Goal: Task Accomplishment & Management: Manage account settings

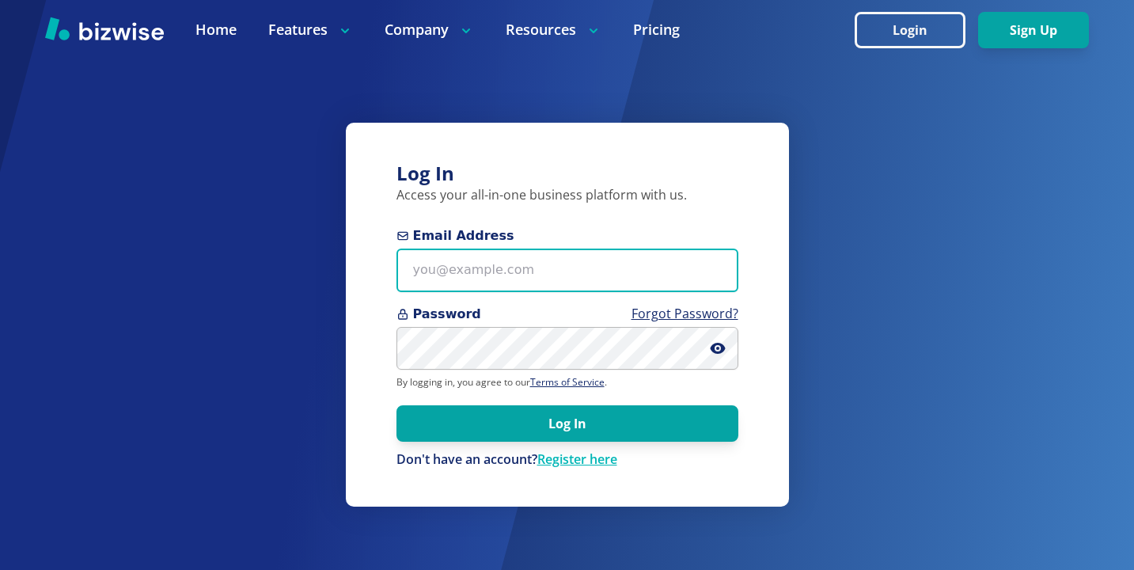
click at [631, 273] on input "Email Address" at bounding box center [568, 271] width 342 height 44
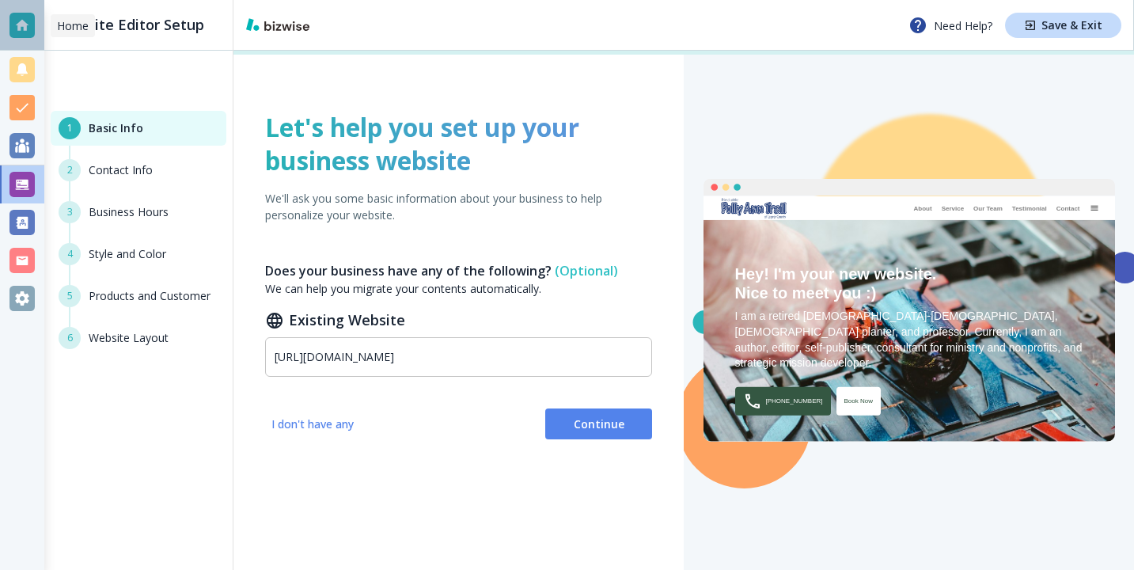
click at [36, 28] on div at bounding box center [22, 25] width 44 height 51
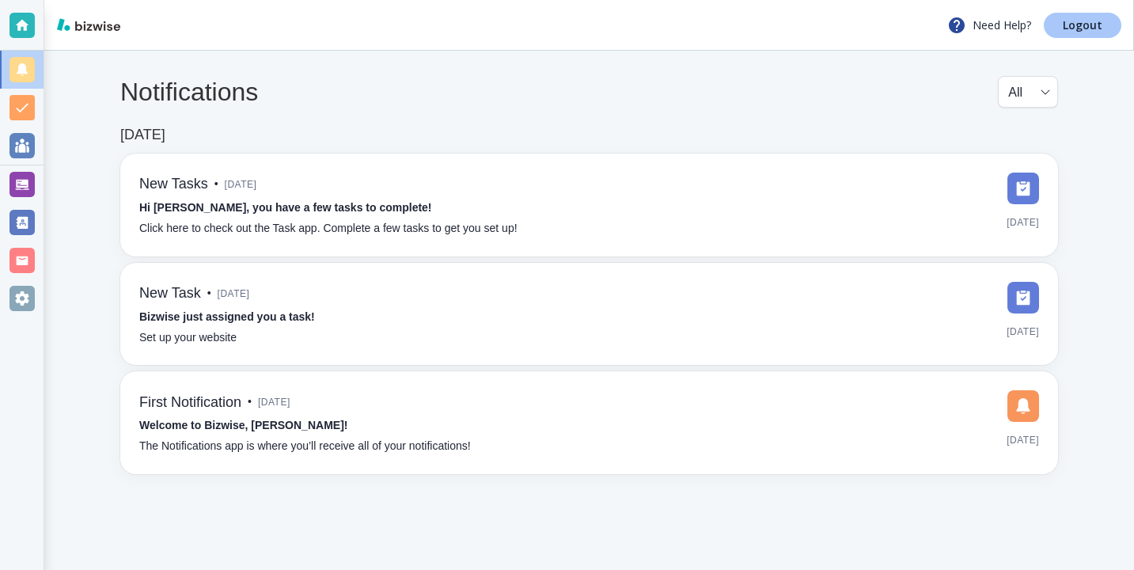
click at [1059, 36] on link "Logout" at bounding box center [1083, 25] width 78 height 25
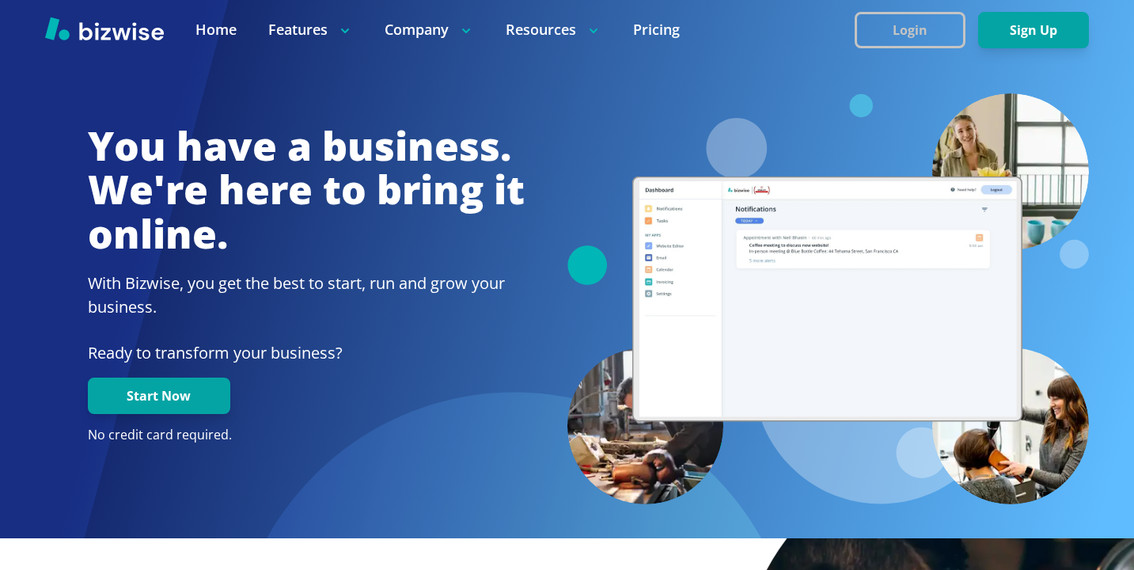
click at [932, 21] on button "Login" at bounding box center [910, 30] width 111 height 36
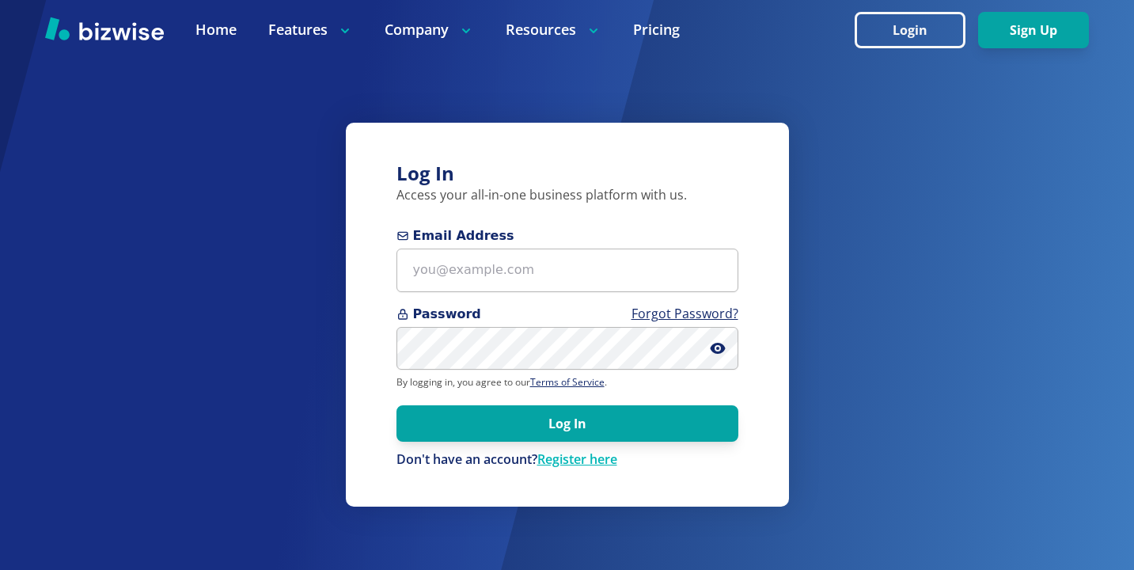
click at [583, 239] on span "Email Address" at bounding box center [568, 235] width 342 height 19
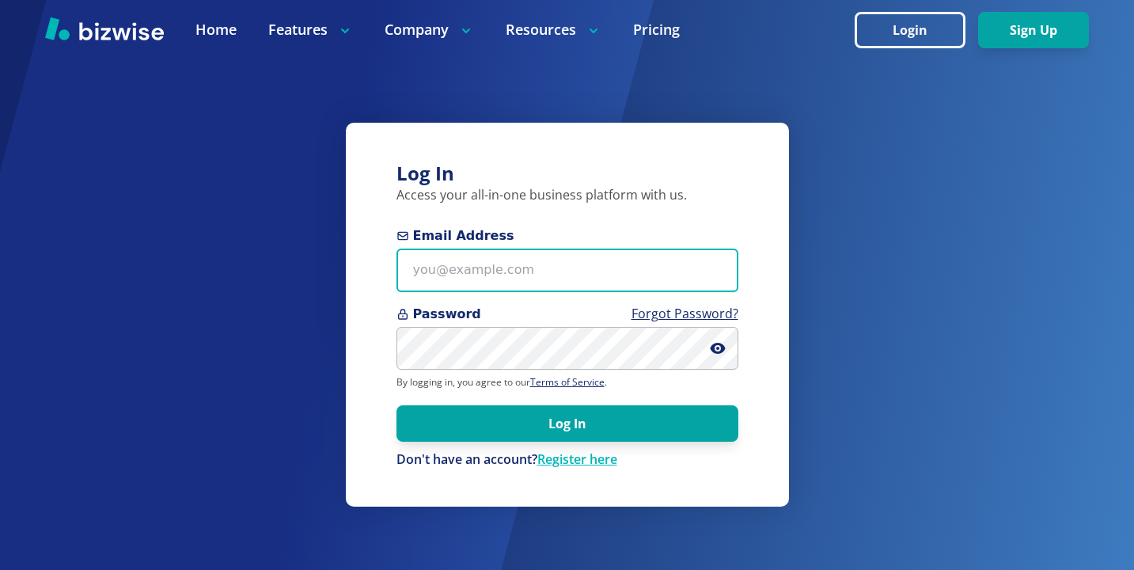
click at [583, 249] on input "Email Address" at bounding box center [568, 271] width 342 height 44
paste input "excelhvaczach@gmail.com"
type input "excelhvaczach@gmail.com"
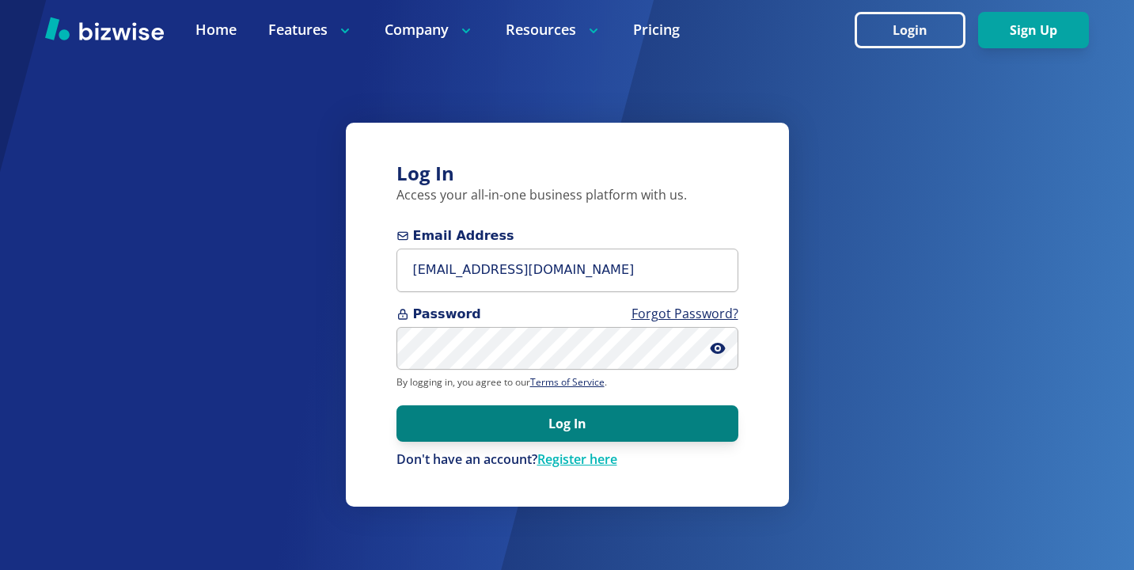
click at [571, 439] on button "Log In" at bounding box center [568, 423] width 342 height 36
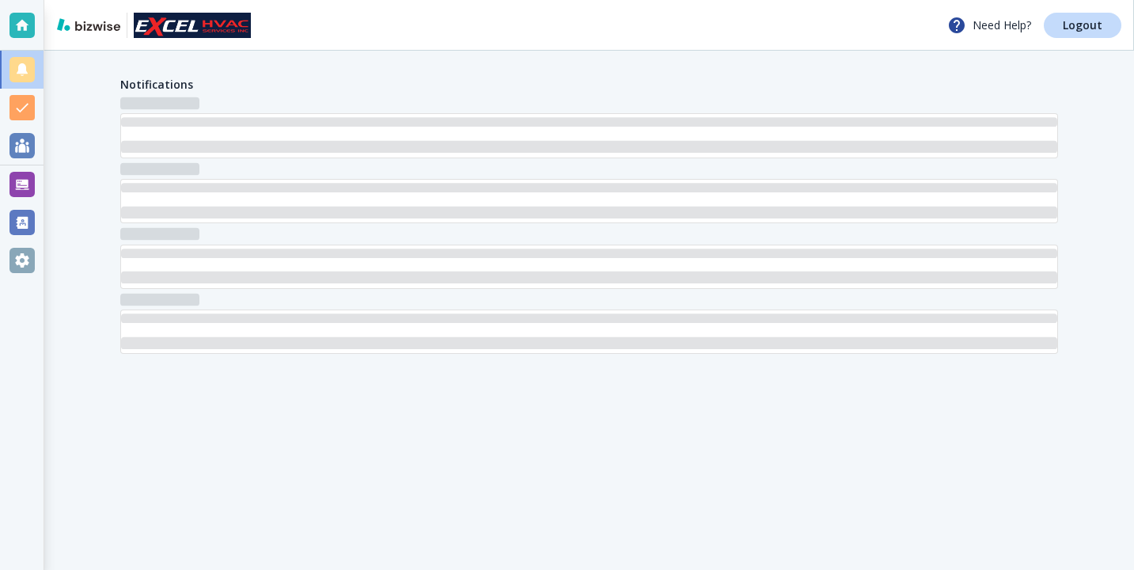
click at [19, 172] on div at bounding box center [21, 184] width 25 height 25
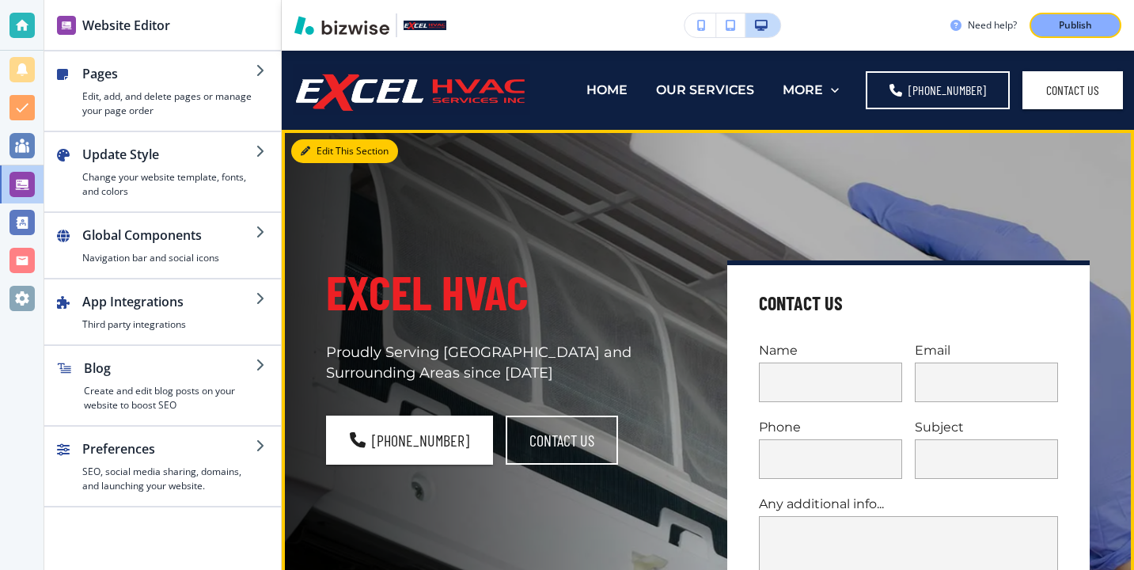
click at [321, 145] on button "Edit This Section" at bounding box center [344, 151] width 107 height 24
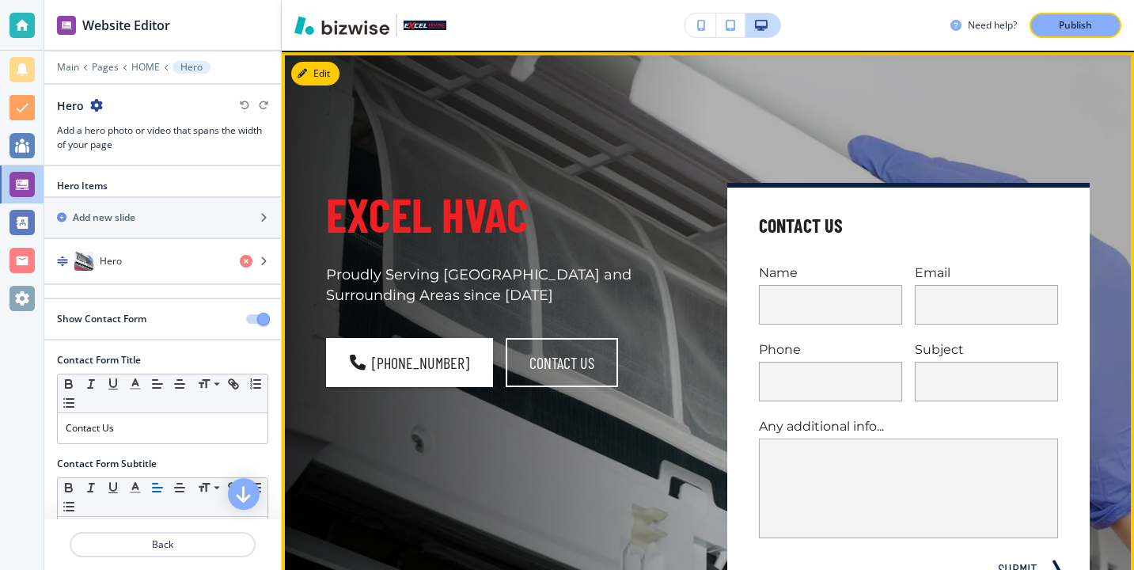
scroll to position [79, 0]
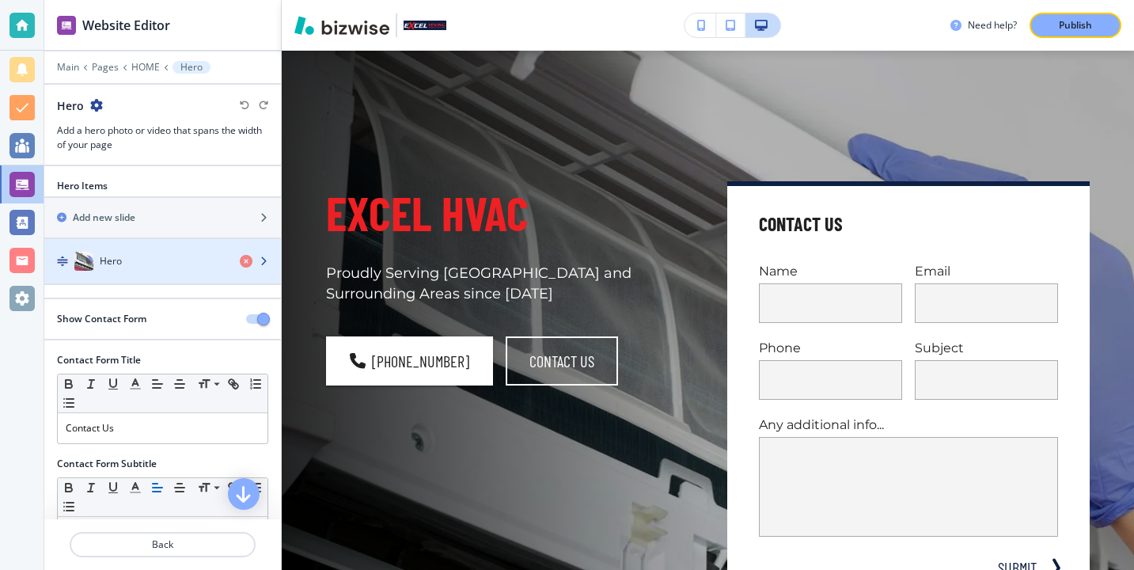
click at [166, 246] on div "button" at bounding box center [162, 245] width 237 height 13
click at [165, 246] on div "button" at bounding box center [162, 245] width 237 height 13
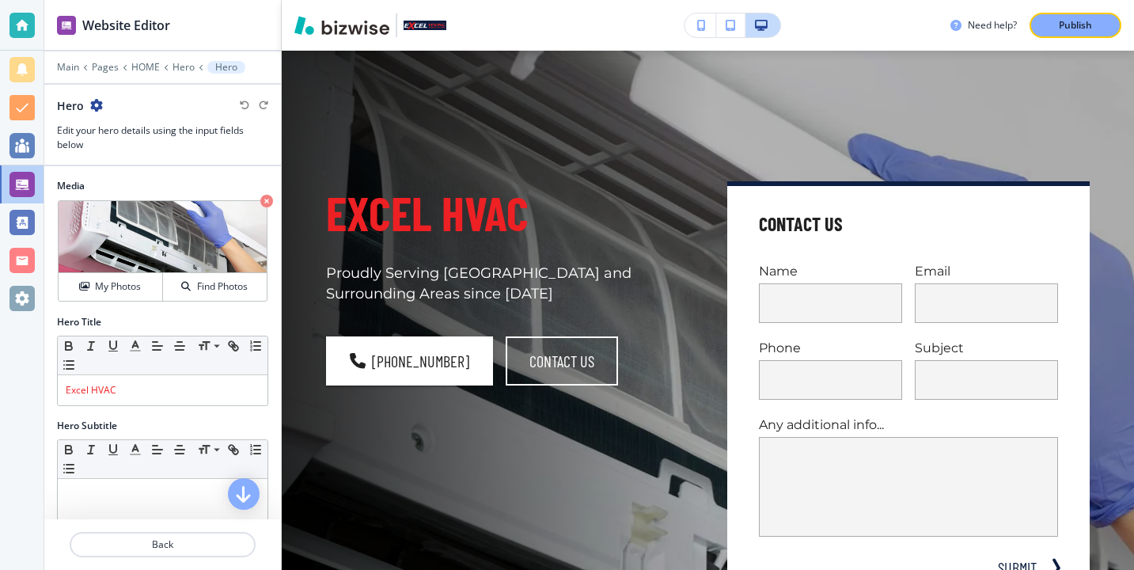
scroll to position [9, 0]
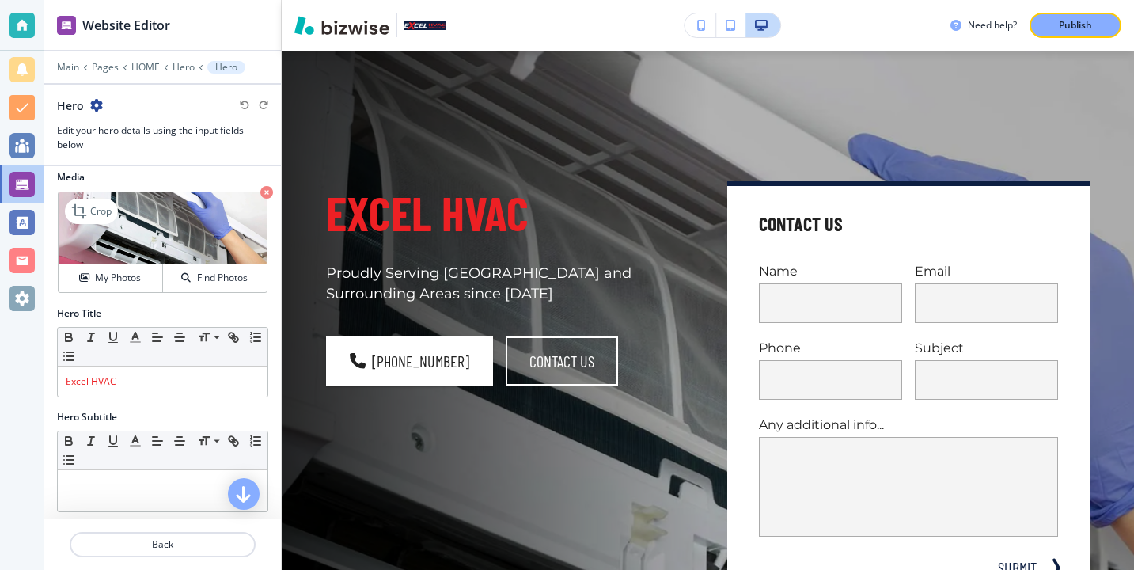
click at [263, 194] on icon "button" at bounding box center [266, 192] width 13 height 13
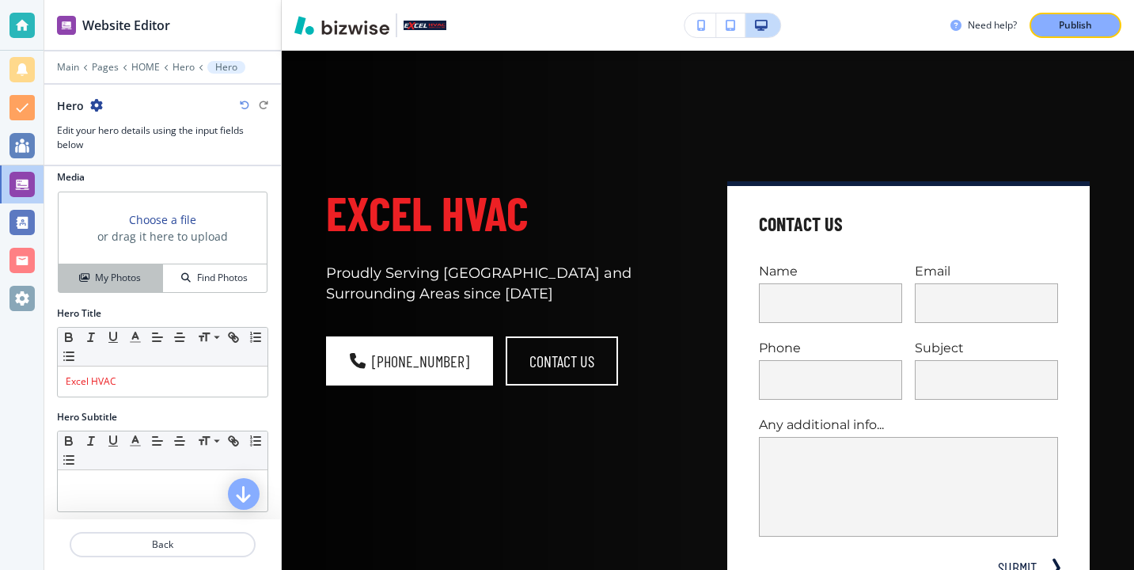
click at [129, 270] on button "My Photos" at bounding box center [111, 278] width 104 height 28
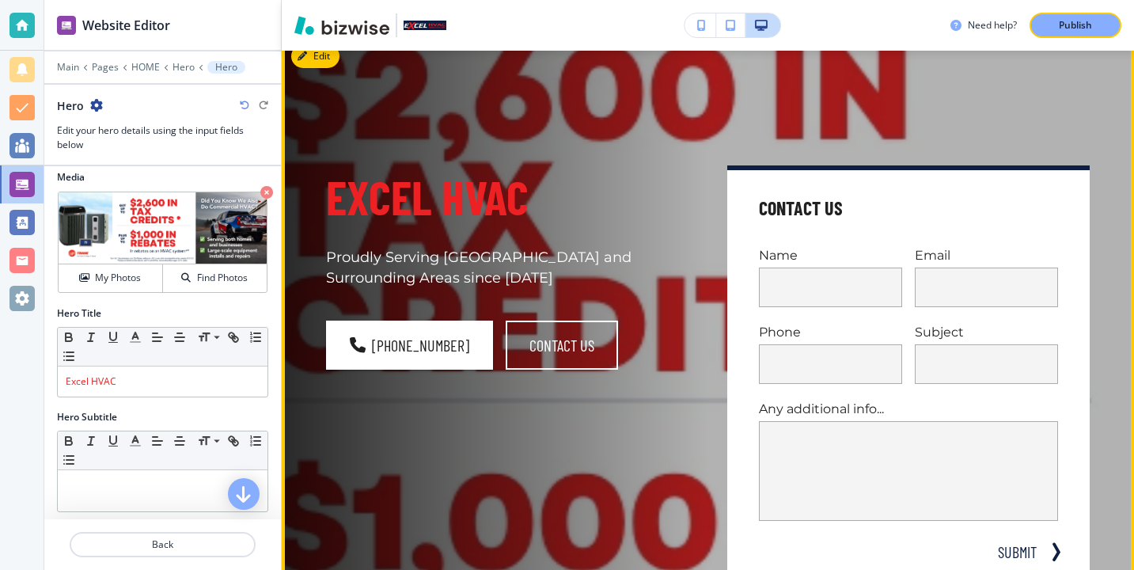
scroll to position [76, 0]
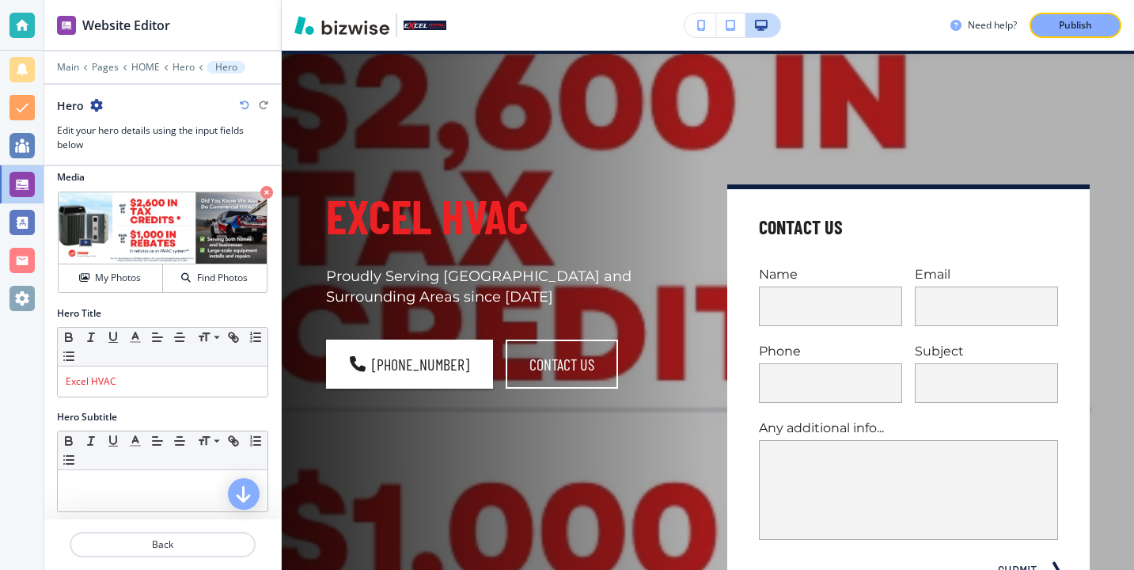
click at [259, 191] on div "Crop My Photos Find Photos" at bounding box center [162, 242] width 211 height 103
click at [262, 191] on icon "button" at bounding box center [266, 192] width 13 height 13
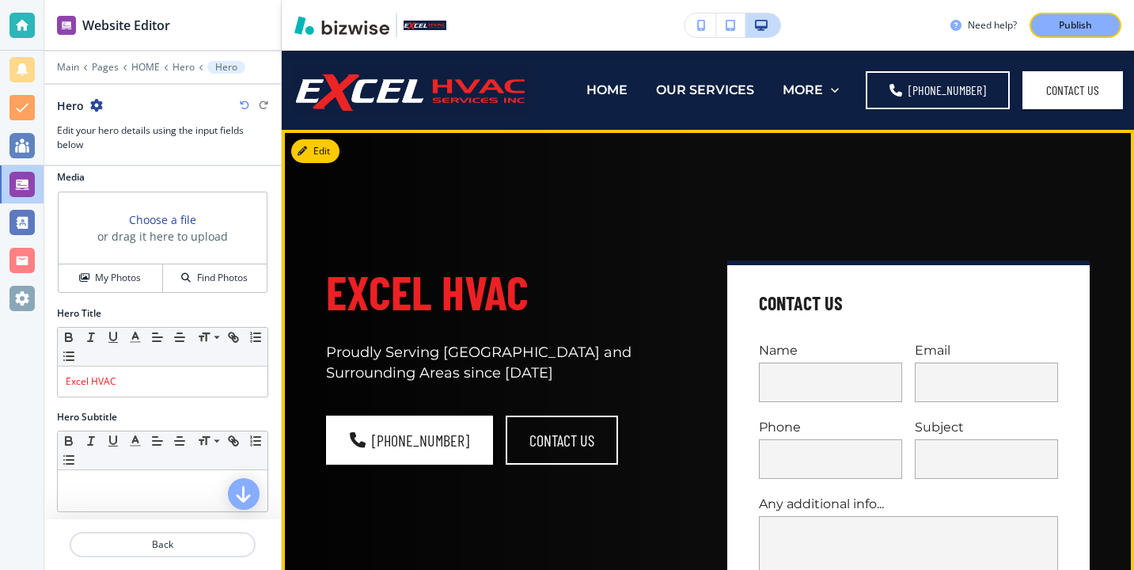
scroll to position [9, 0]
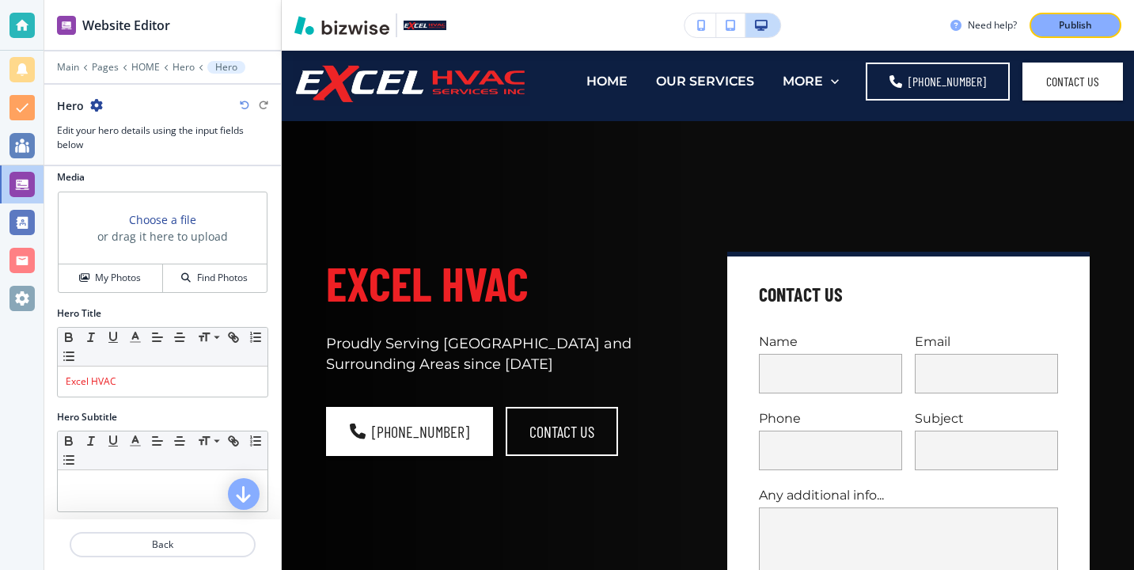
click at [243, 104] on icon "button" at bounding box center [244, 105] width 9 height 9
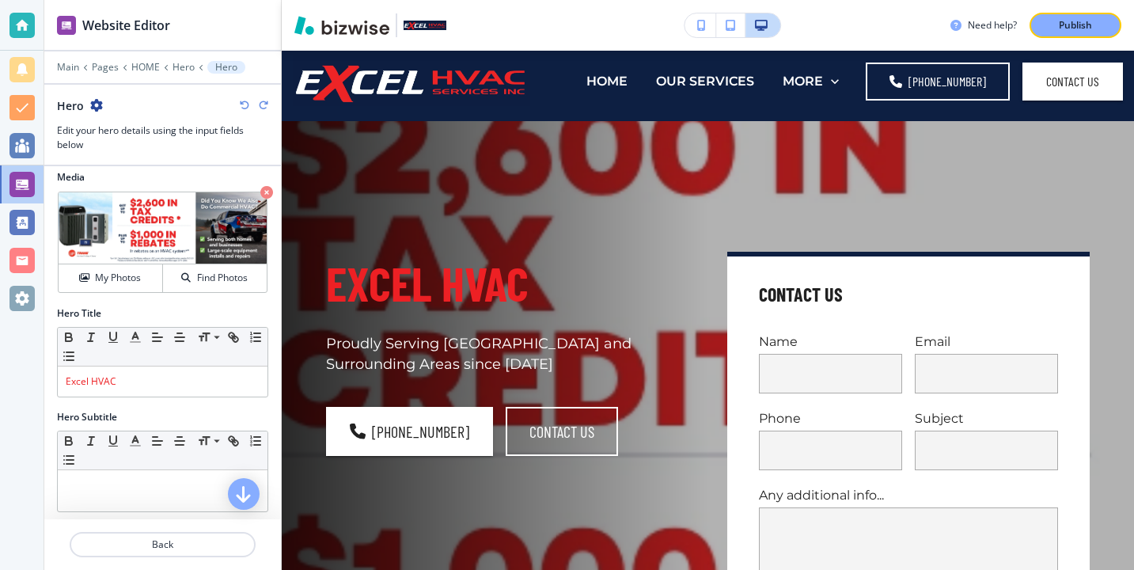
click at [243, 104] on icon "button" at bounding box center [244, 105] width 9 height 9
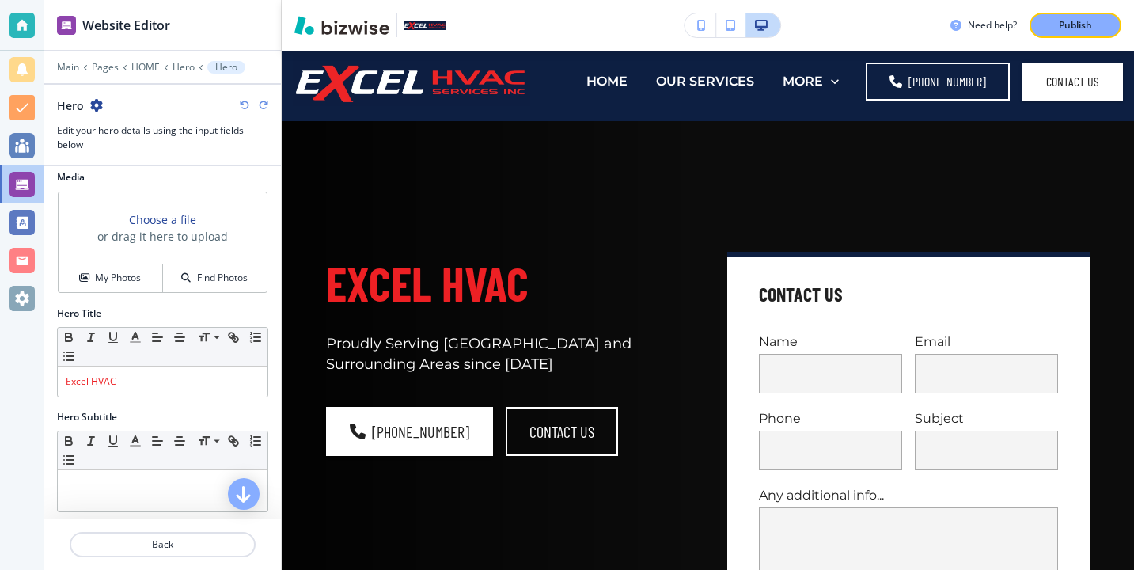
click at [243, 104] on icon "button" at bounding box center [244, 105] width 9 height 9
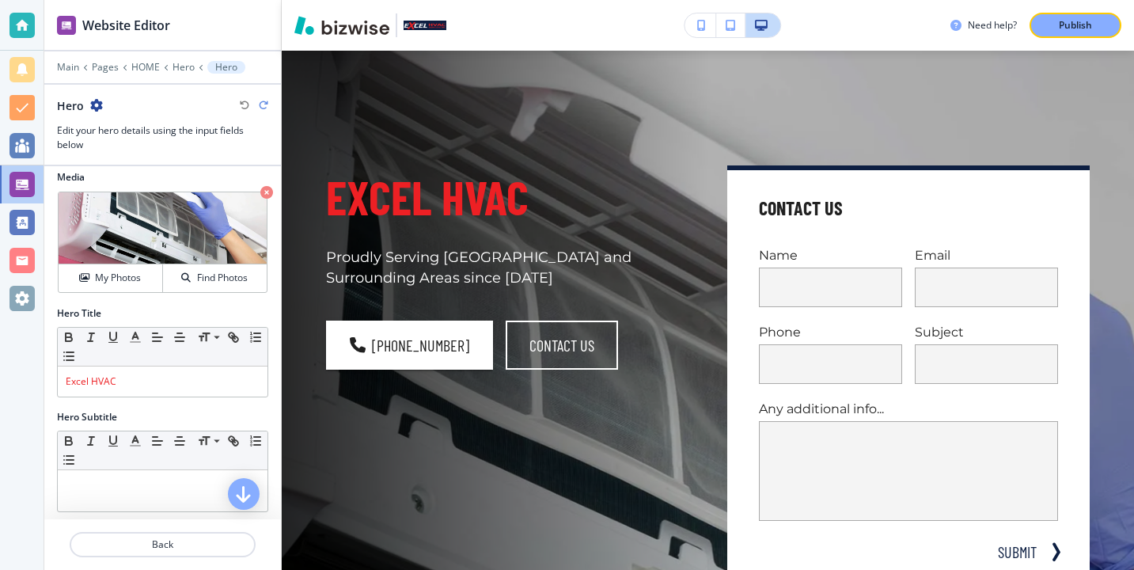
scroll to position [0, 0]
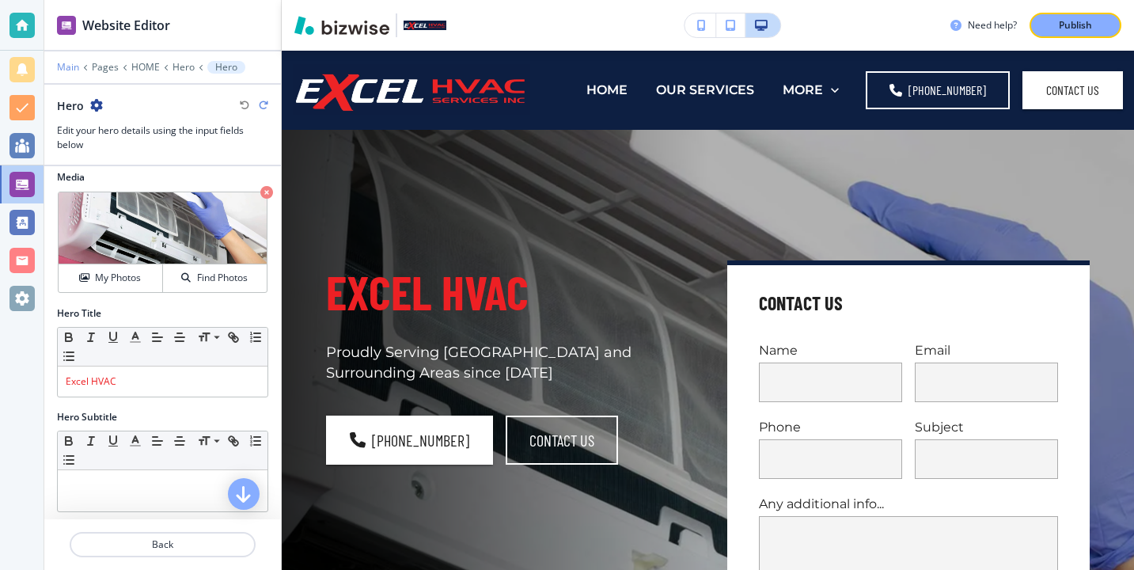
click at [71, 66] on p "Main" at bounding box center [68, 67] width 22 height 11
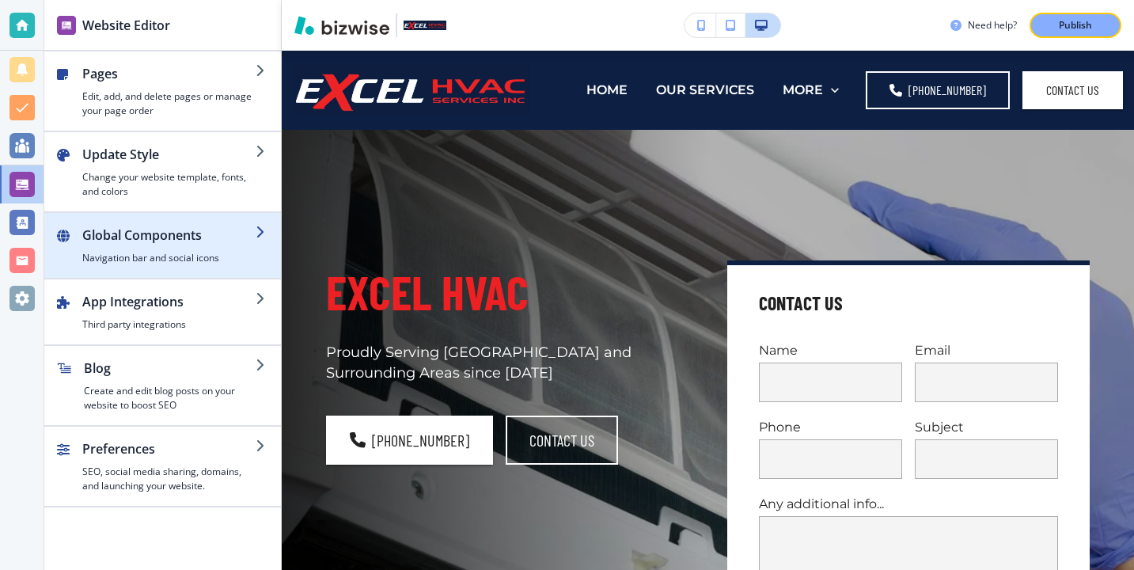
click at [246, 271] on div "button" at bounding box center [162, 271] width 237 height 13
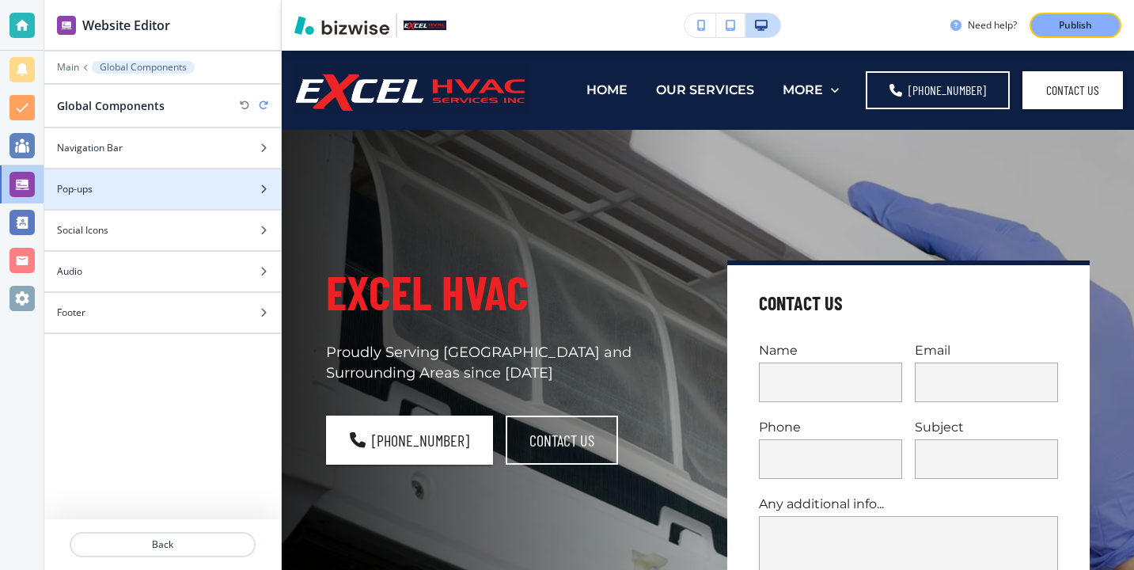
click at [148, 198] on div at bounding box center [162, 202] width 237 height 13
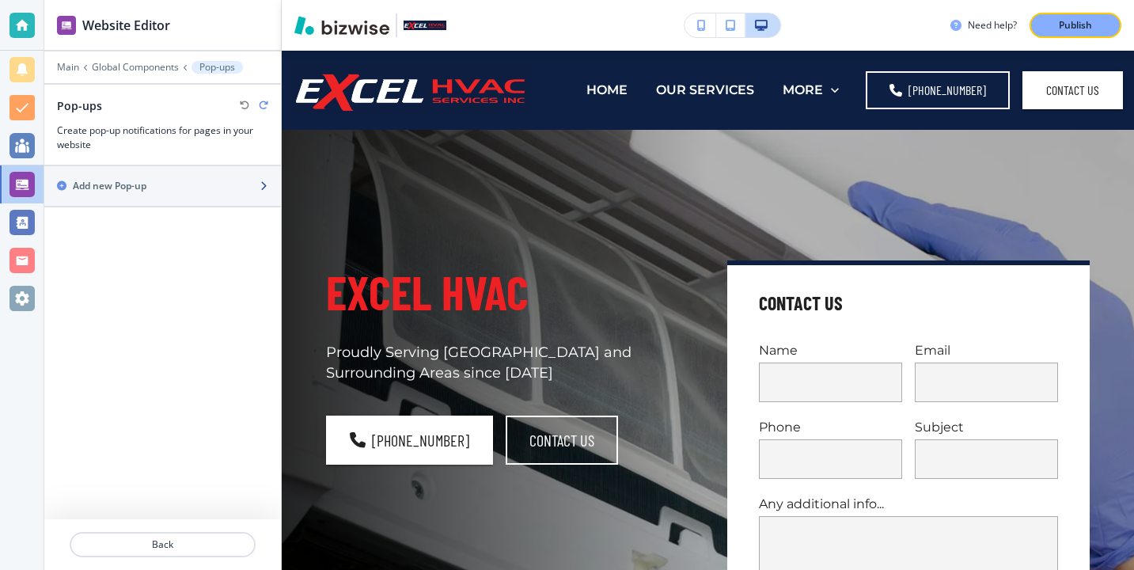
click at [161, 194] on div "button" at bounding box center [162, 199] width 237 height 13
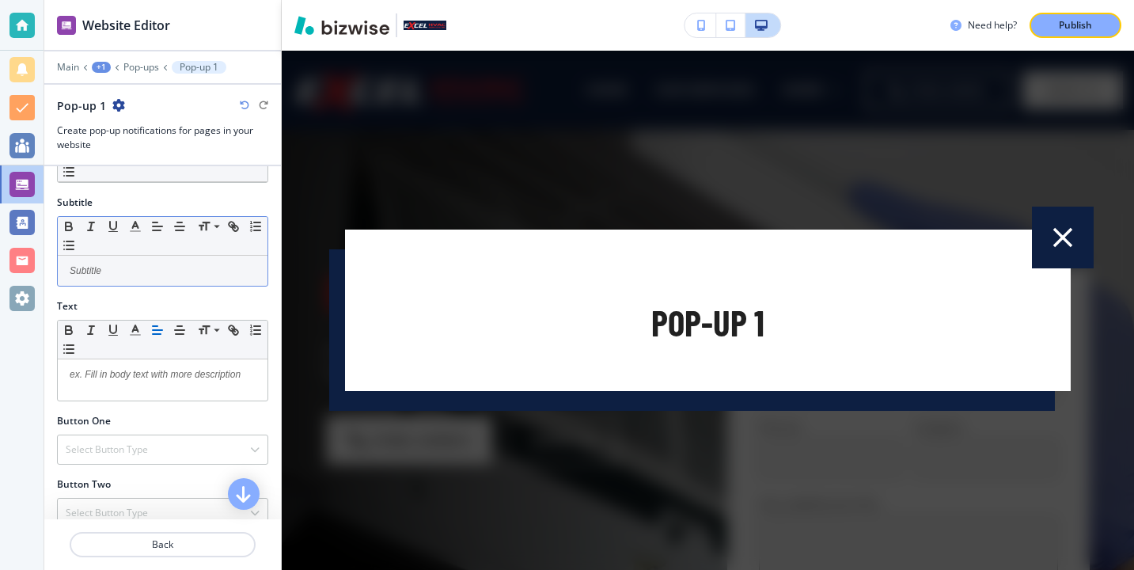
scroll to position [363, 0]
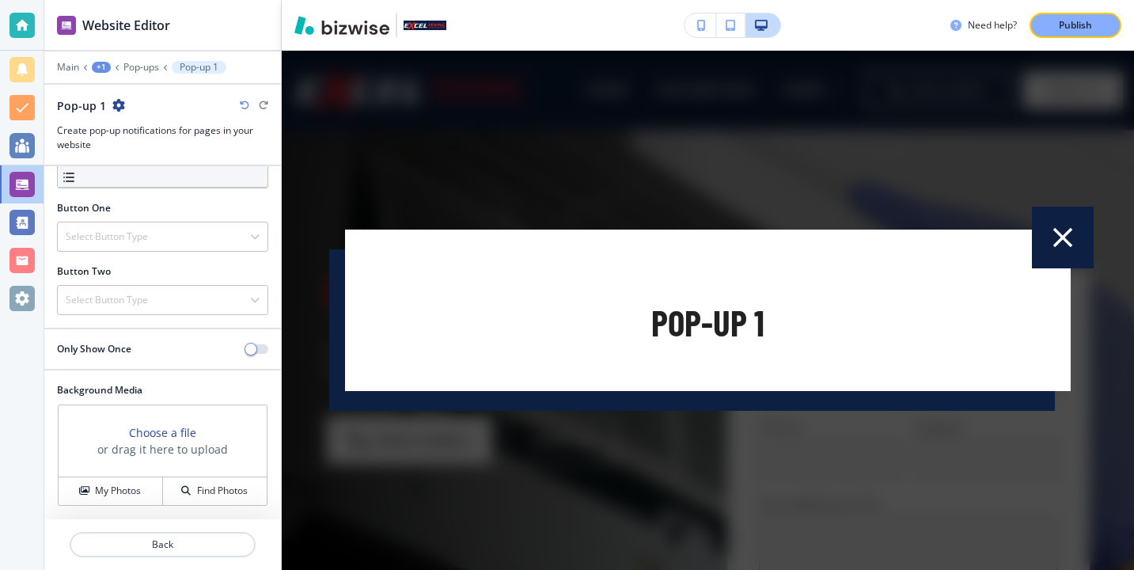
click at [146, 509] on div "Background Media Choose a file or drag it here to upload My Photos Find Photos" at bounding box center [162, 451] width 237 height 136
click at [146, 501] on button "My Photos" at bounding box center [111, 491] width 104 height 28
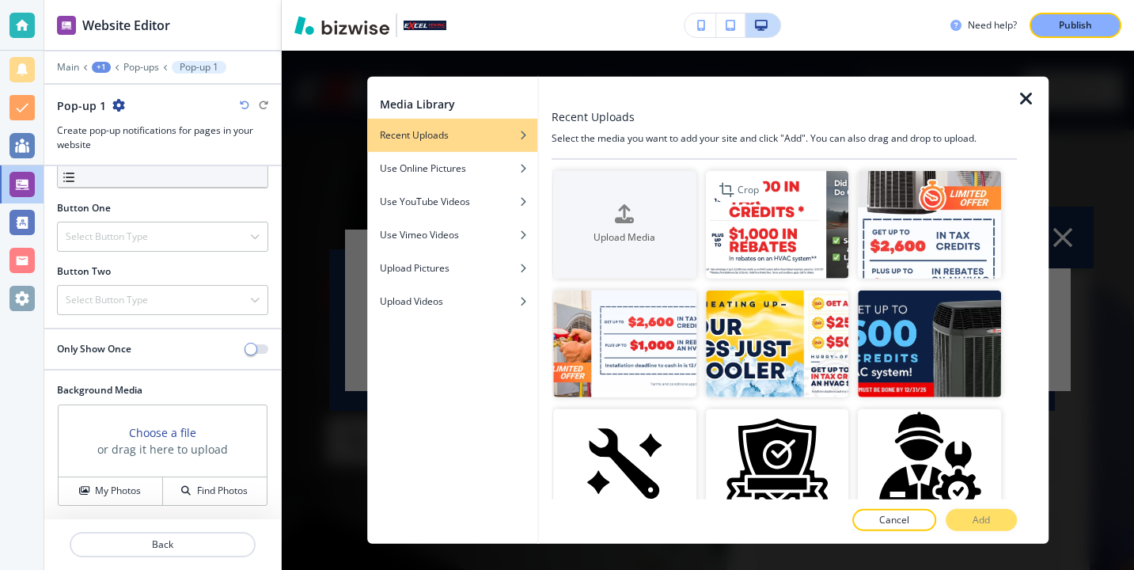
click at [740, 264] on img "button" at bounding box center [777, 225] width 143 height 108
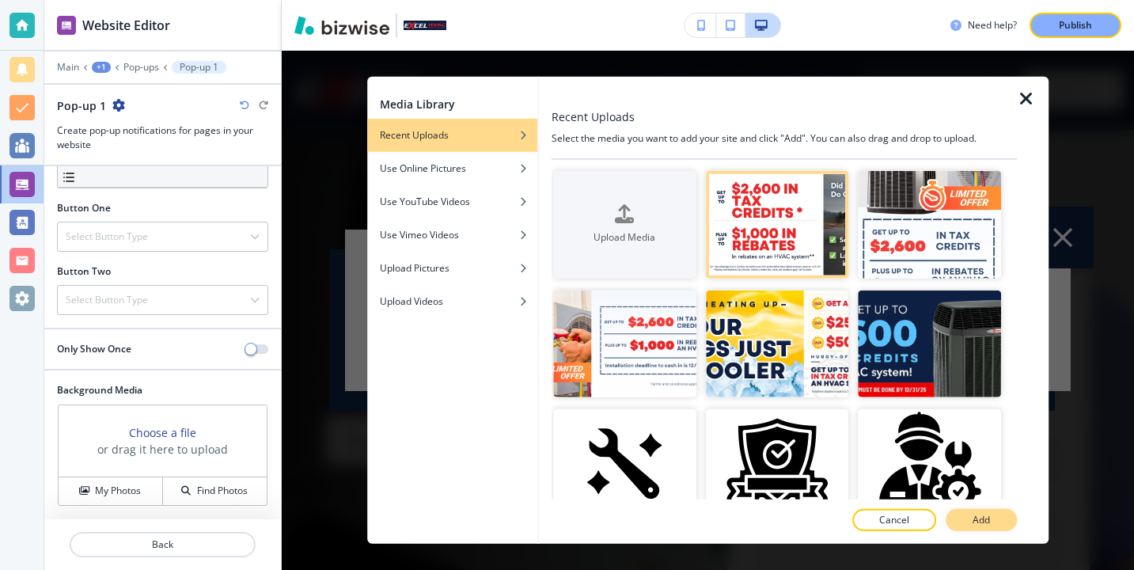
click at [976, 514] on p "Add" at bounding box center [981, 520] width 17 height 14
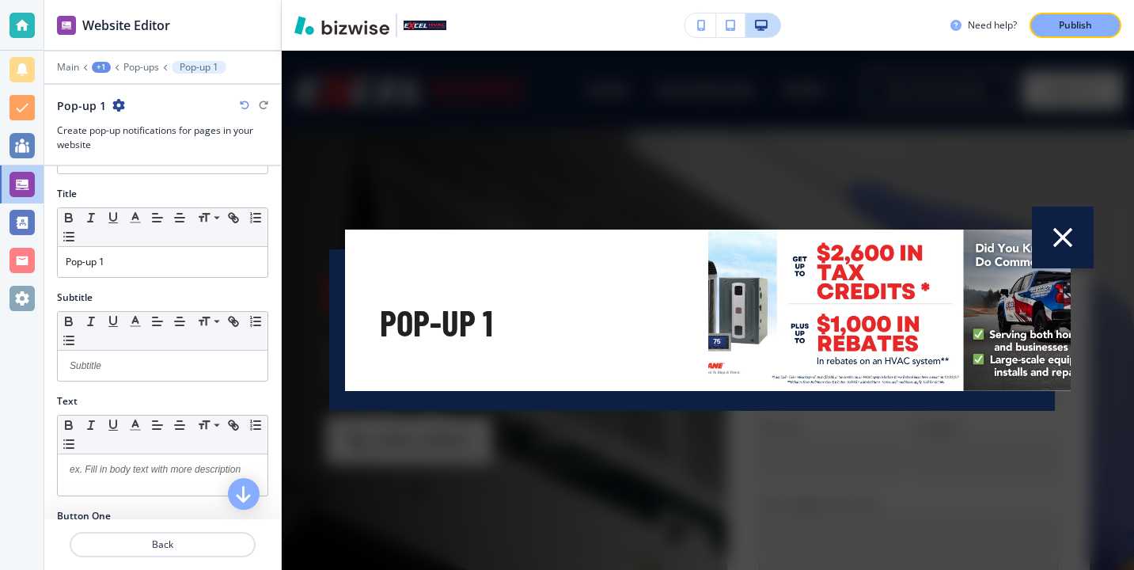
scroll to position [0, 0]
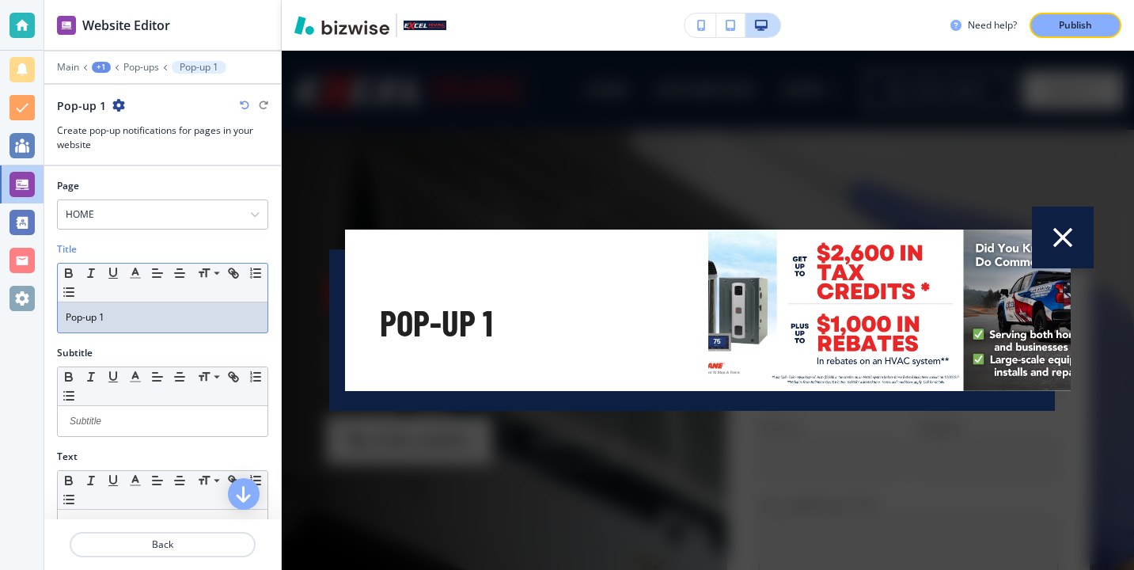
click at [158, 308] on div "Pop-up 1" at bounding box center [163, 317] width 210 height 30
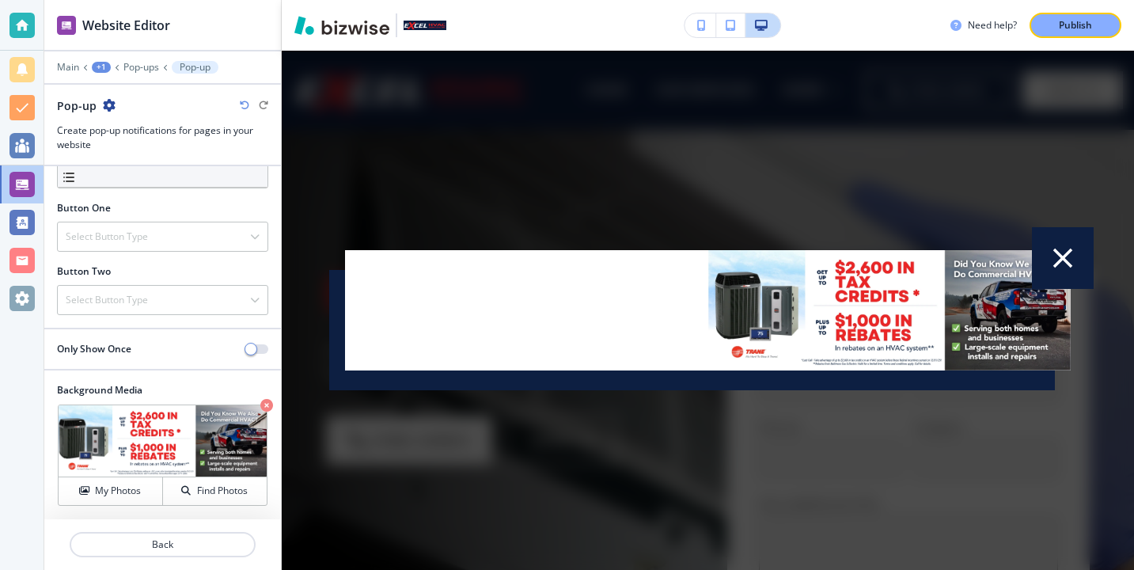
scroll to position [288, 0]
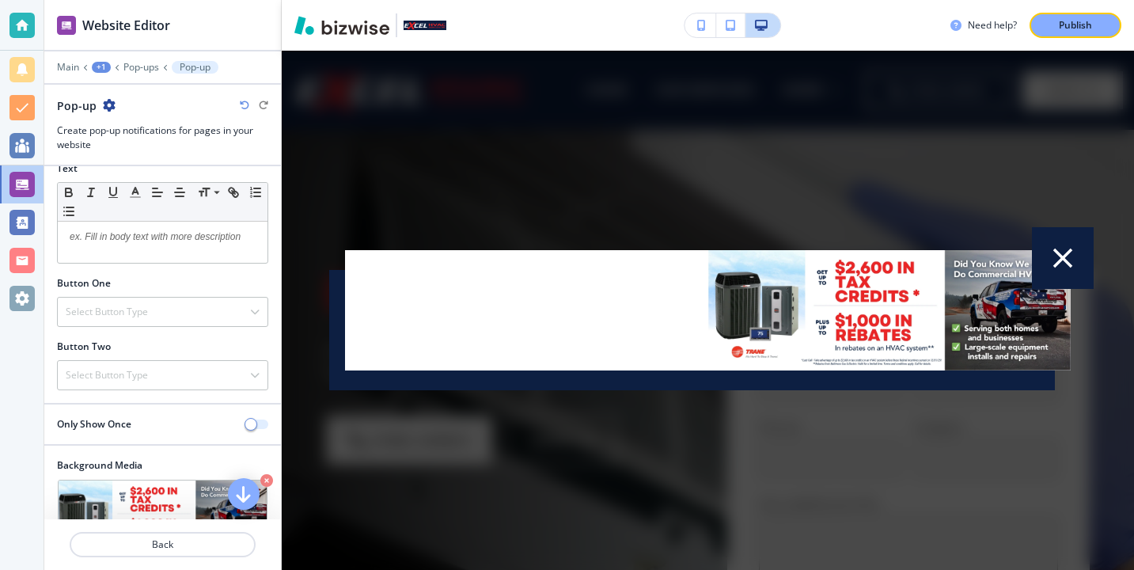
click at [263, 425] on button "button" at bounding box center [257, 424] width 22 height 9
click at [256, 425] on button "button" at bounding box center [257, 424] width 22 height 9
click at [1057, 279] on button "button" at bounding box center [1063, 256] width 62 height 62
click at [1057, 278] on button "button" at bounding box center [1063, 256] width 62 height 62
click at [1054, 260] on icon "button" at bounding box center [1062, 255] width 33 height 33
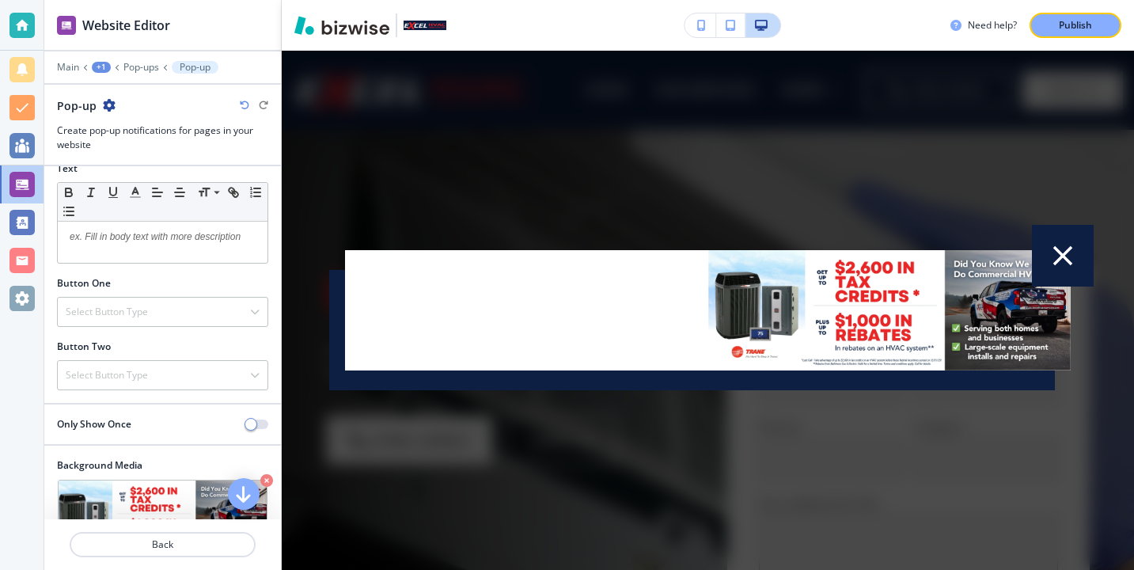
click at [1079, 244] on icon "button" at bounding box center [1062, 255] width 33 height 33
click at [134, 59] on div at bounding box center [162, 55] width 237 height 9
click at [134, 62] on p "Pop-ups" at bounding box center [141, 67] width 36 height 11
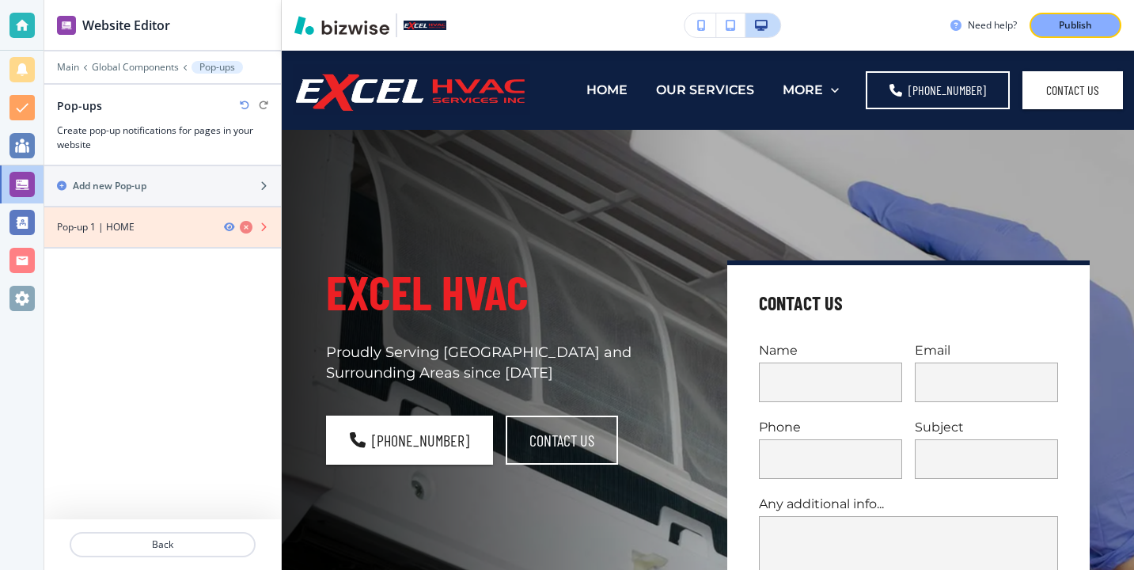
click at [249, 223] on icon "button" at bounding box center [246, 227] width 13 height 13
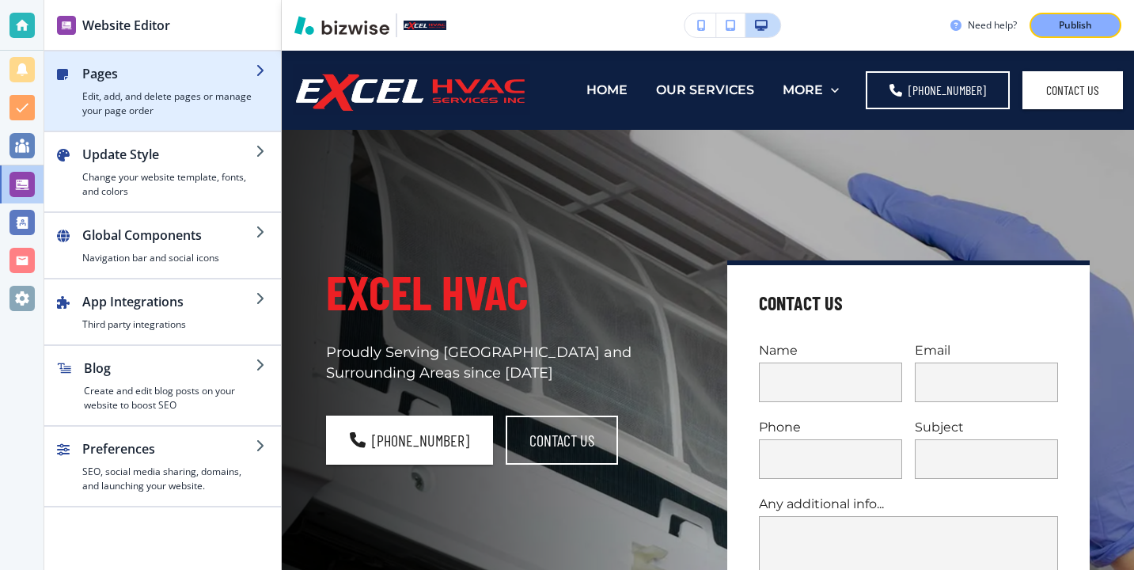
click at [179, 95] on h4 "Edit, add, and delete pages or manage your page order" at bounding box center [168, 103] width 173 height 28
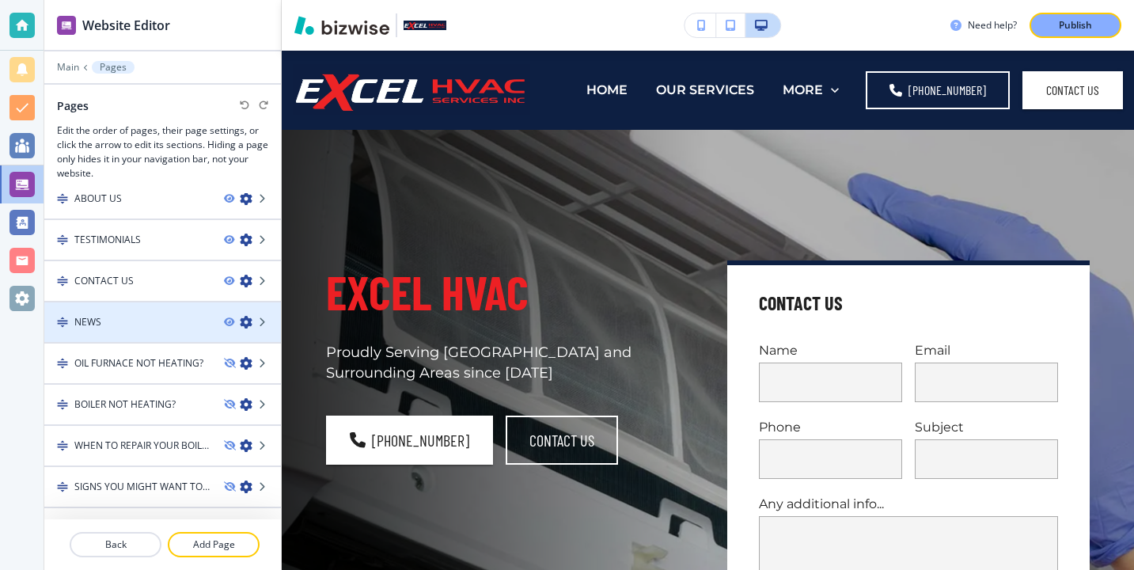
scroll to position [252, 0]
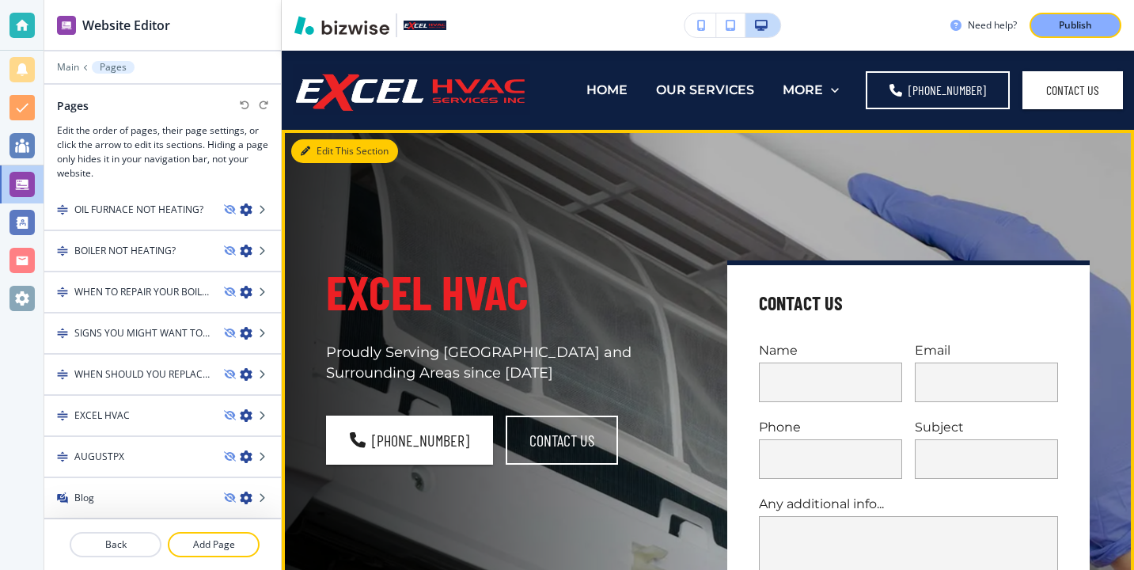
click at [321, 151] on button "Edit This Section" at bounding box center [344, 151] width 107 height 24
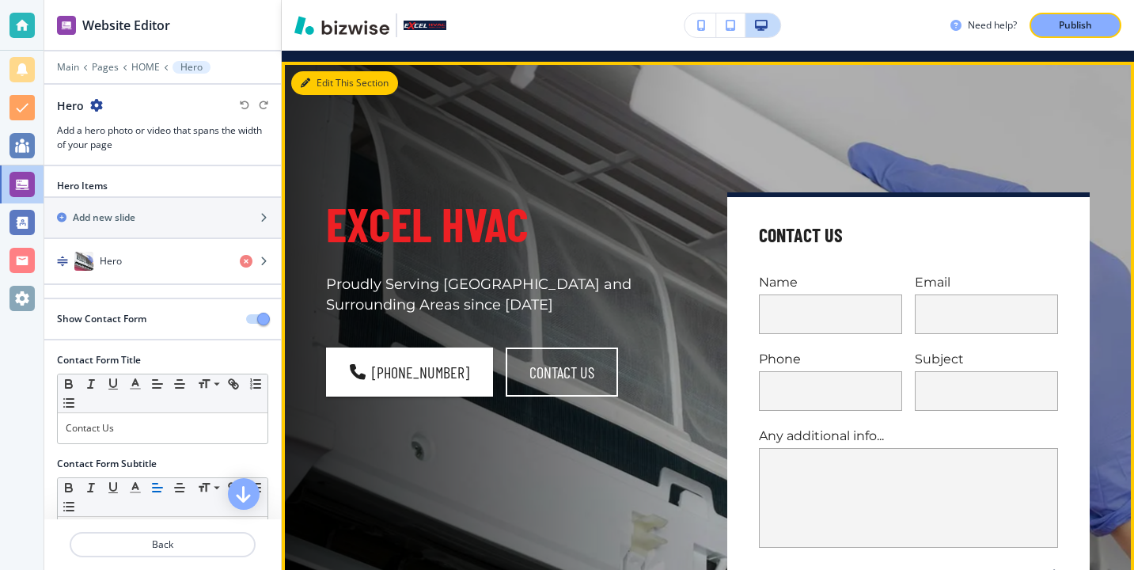
scroll to position [79, 0]
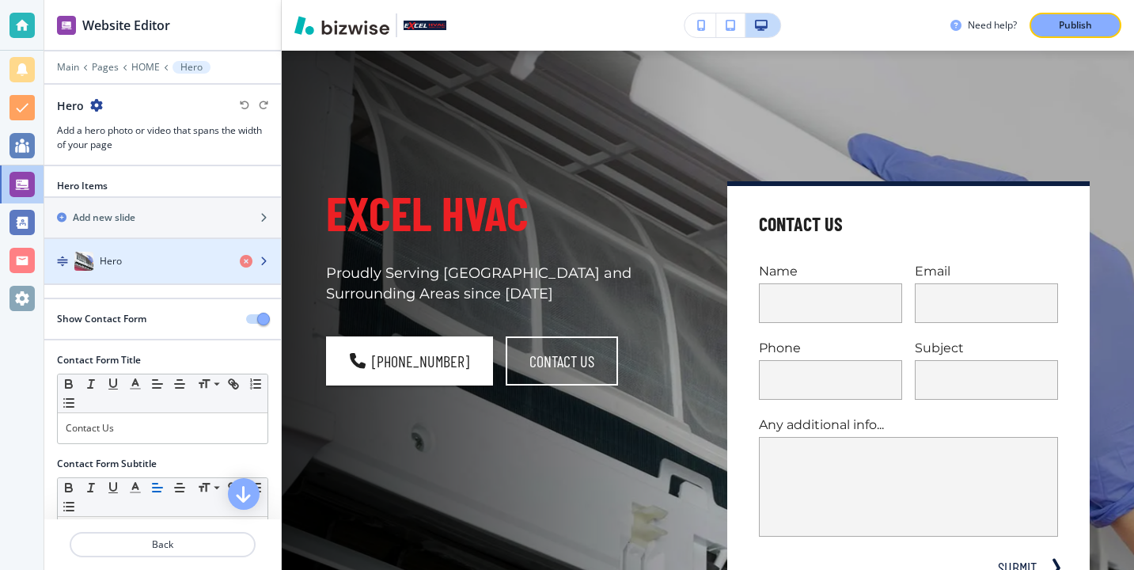
click at [187, 256] on div "Hero" at bounding box center [135, 261] width 183 height 19
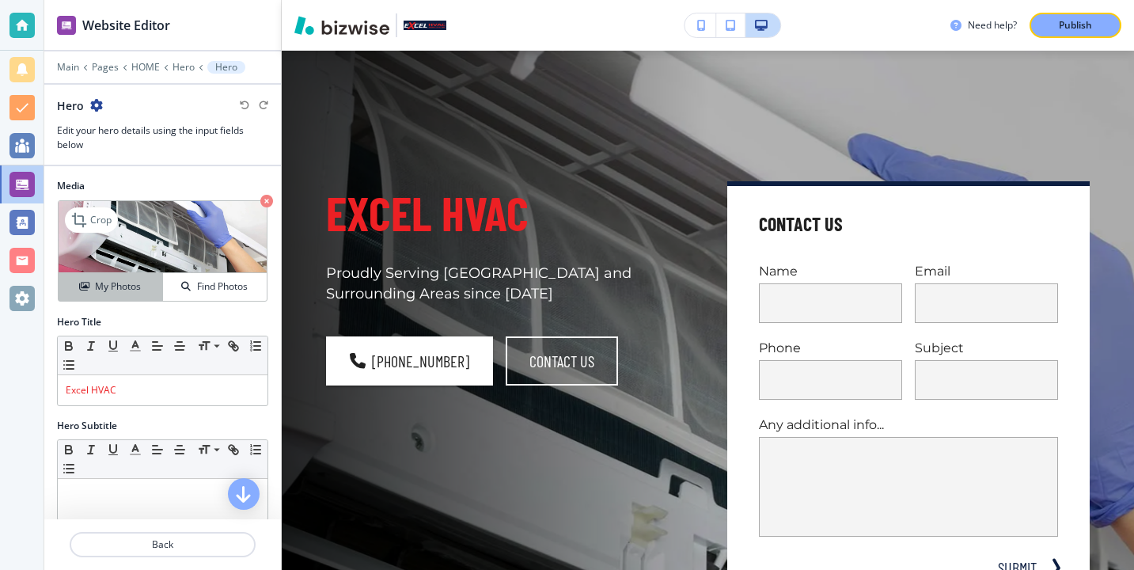
click at [154, 295] on button "My Photos" at bounding box center [111, 287] width 104 height 28
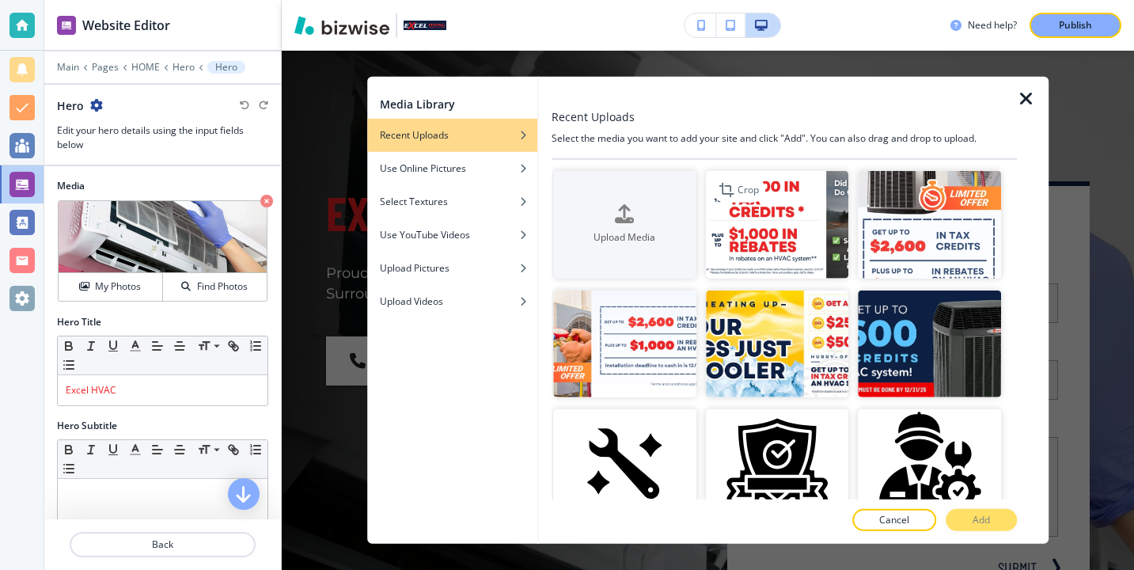
click at [719, 216] on img "button" at bounding box center [777, 225] width 143 height 108
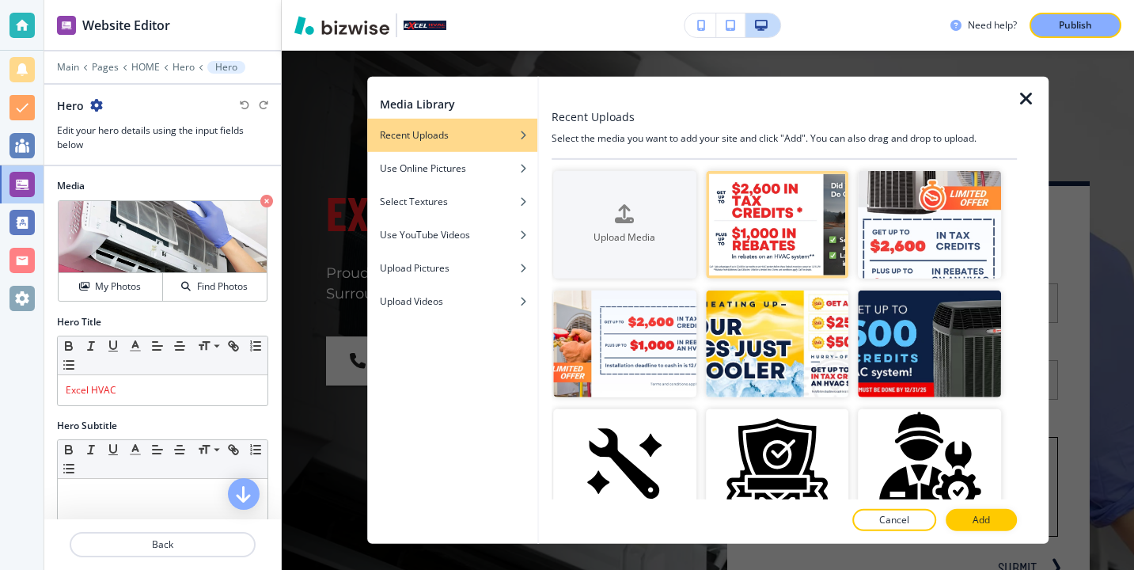
click at [879, 521] on button "Cancel" at bounding box center [894, 520] width 84 height 22
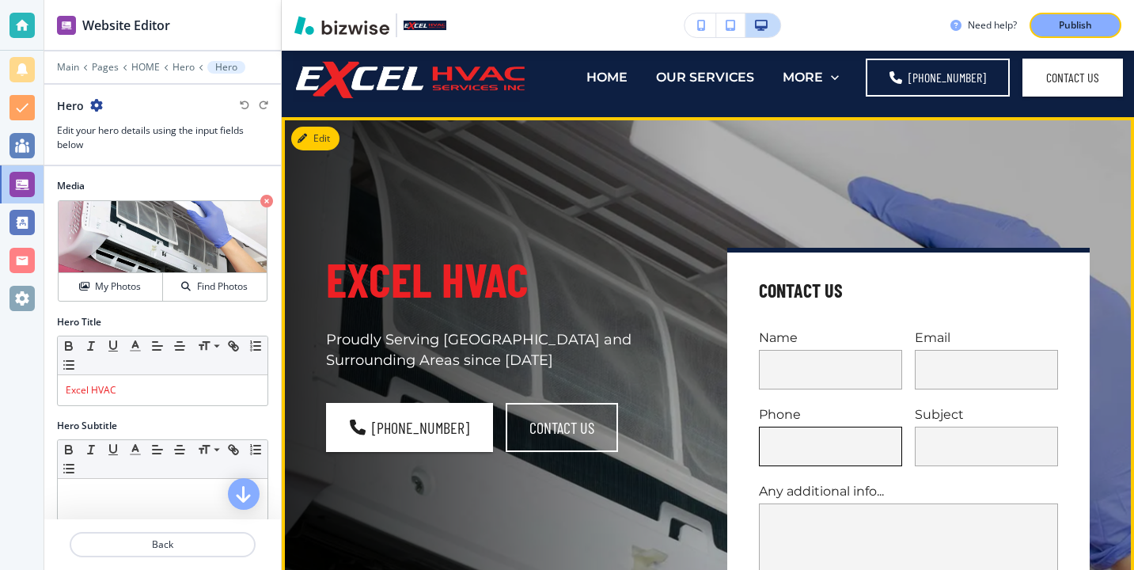
scroll to position [9, 0]
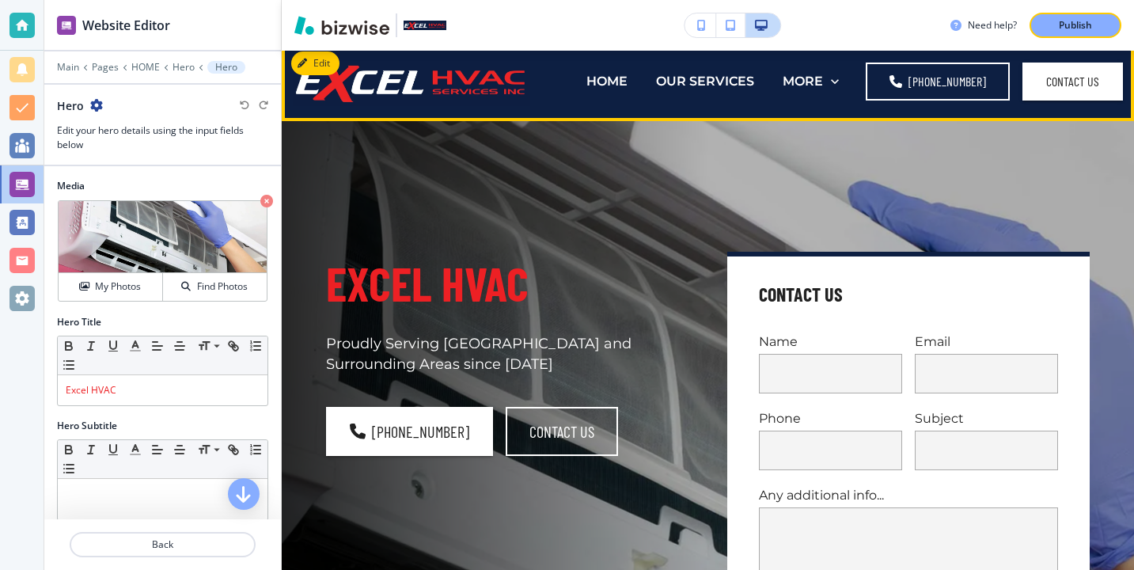
click at [712, 51] on div "OUR SERVICES" at bounding box center [705, 81] width 127 height 63
click at [712, 73] on p "OUR SERVICES" at bounding box center [705, 81] width 98 height 18
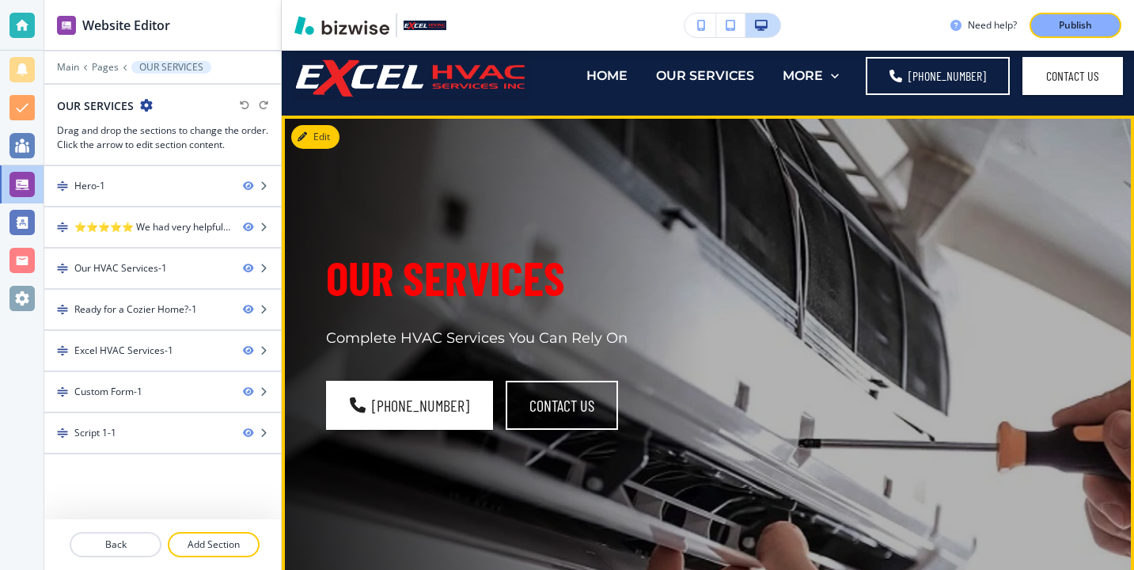
scroll to position [0, 0]
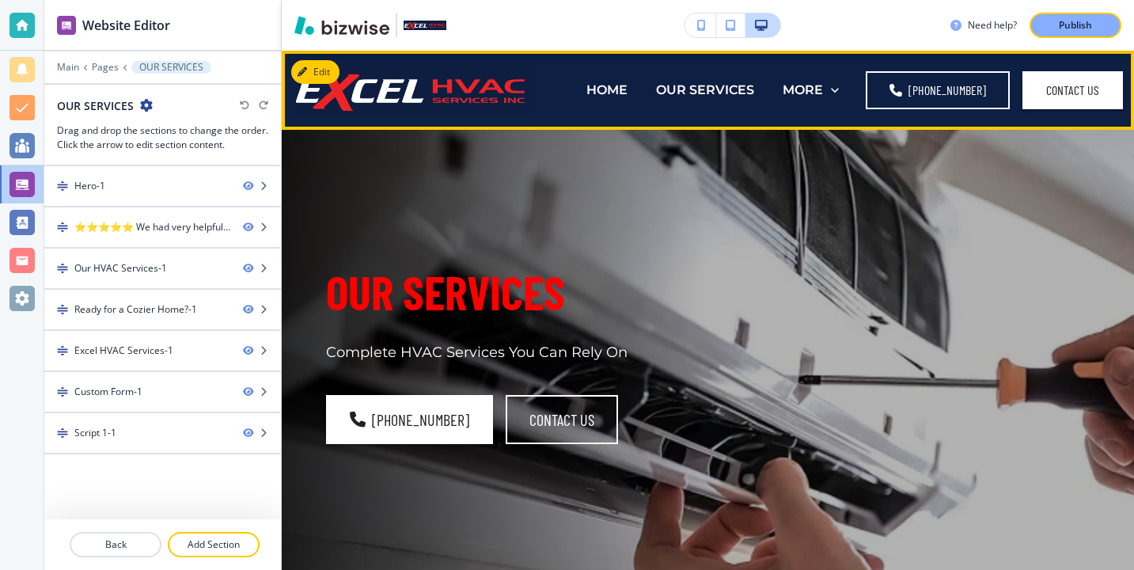
click at [642, 82] on div "HOME" at bounding box center [607, 90] width 70 height 18
click at [628, 84] on p "HOME" at bounding box center [607, 90] width 41 height 18
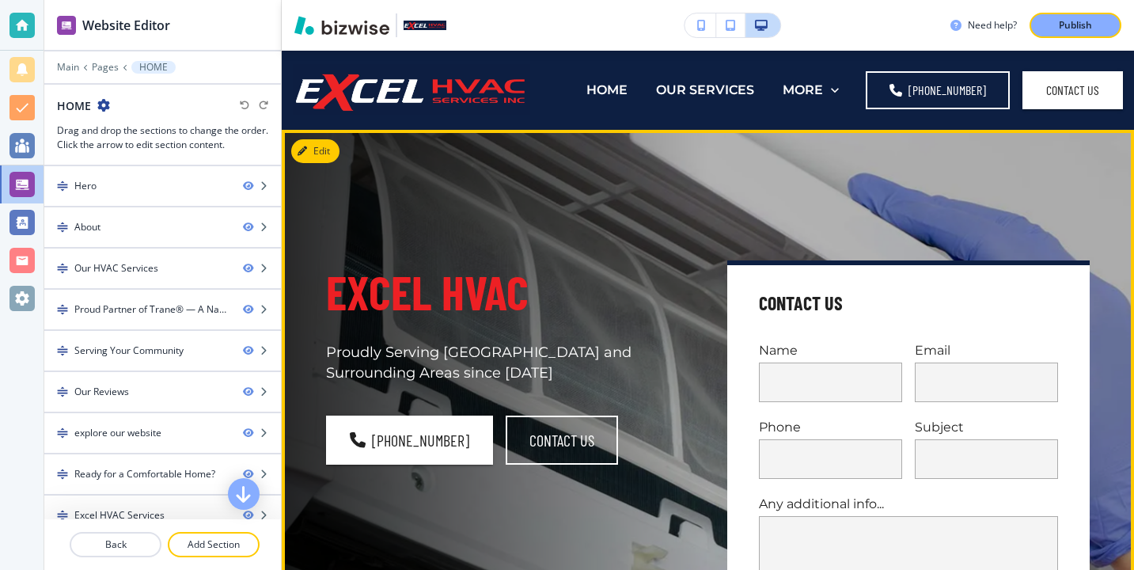
click at [336, 158] on button "Edit" at bounding box center [315, 151] width 48 height 24
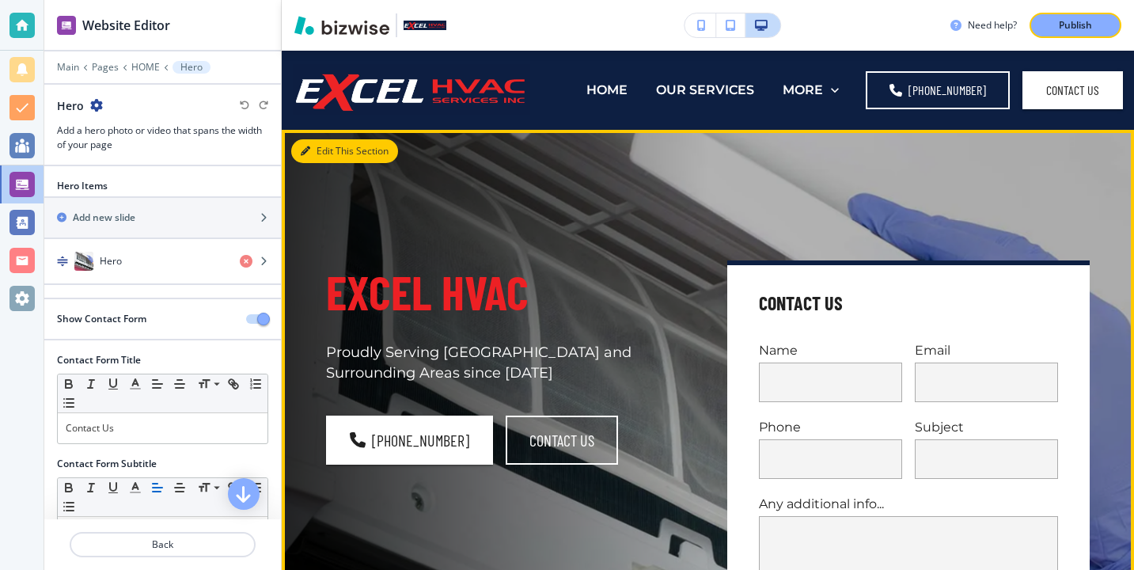
scroll to position [79, 0]
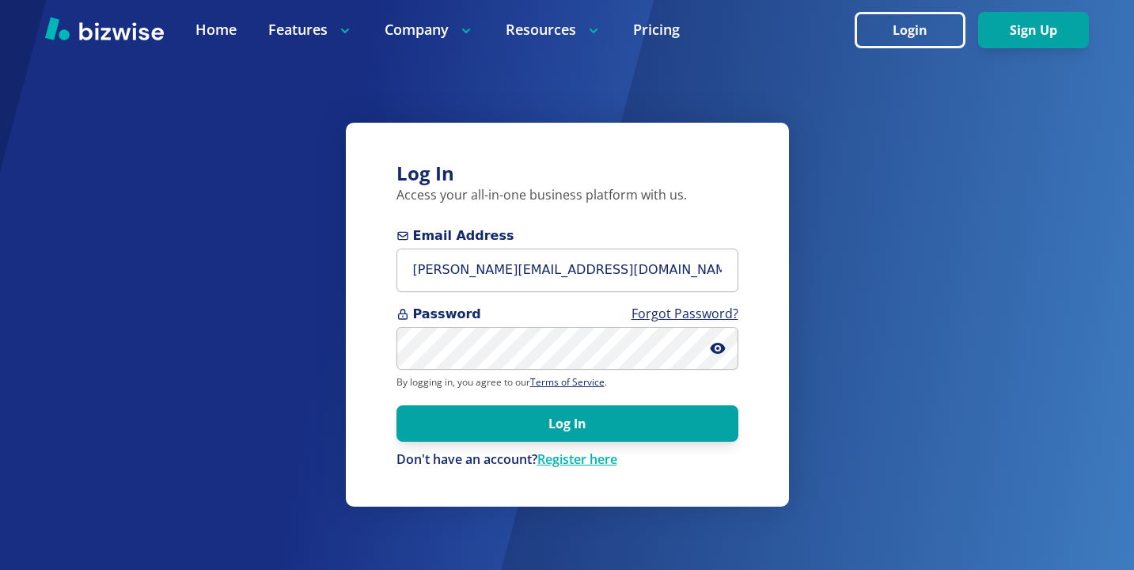
type input "[PERSON_NAME][EMAIL_ADDRESS][DOMAIN_NAME]"
click at [522, 325] on div "Password Forgot Password?" at bounding box center [568, 338] width 342 height 66
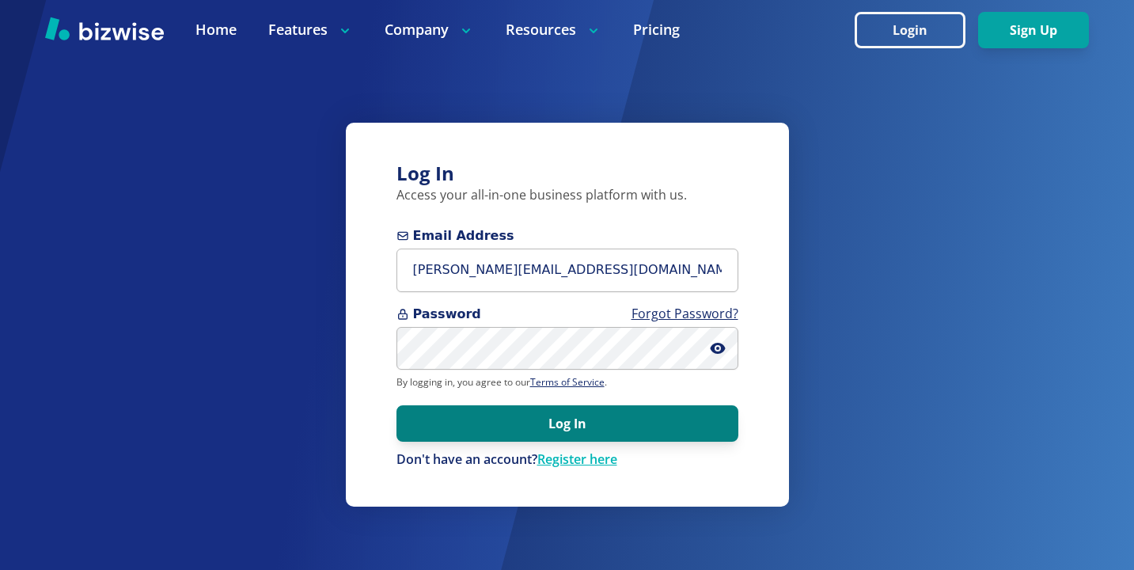
click at [694, 419] on button "Log In" at bounding box center [568, 423] width 342 height 36
